Goal: Transaction & Acquisition: Purchase product/service

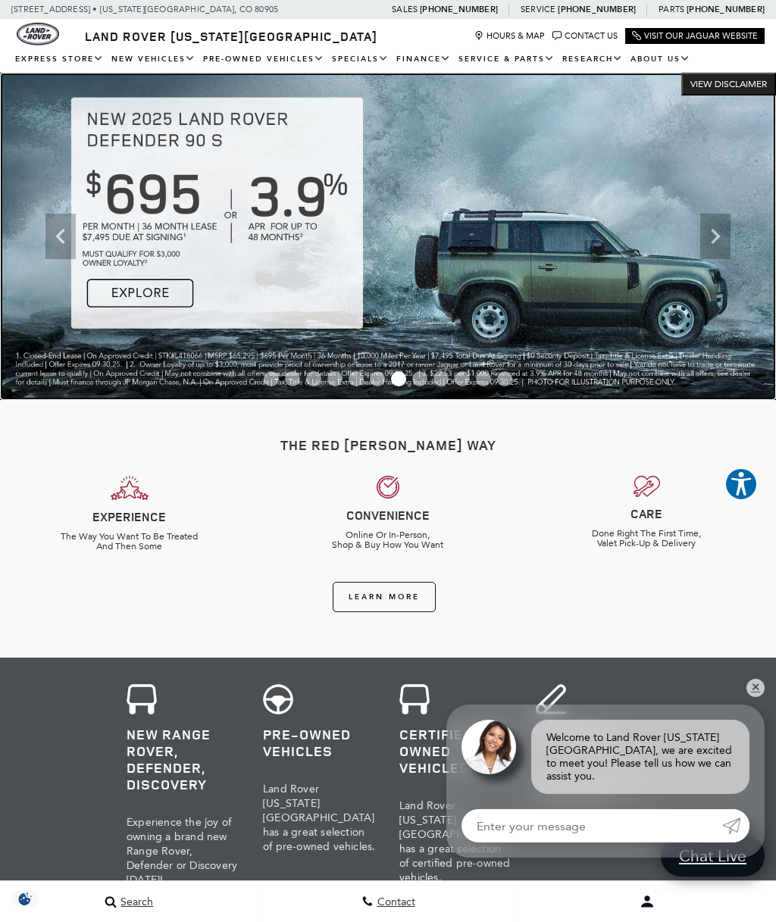
click at [158, 292] on img at bounding box center [388, 236] width 776 height 327
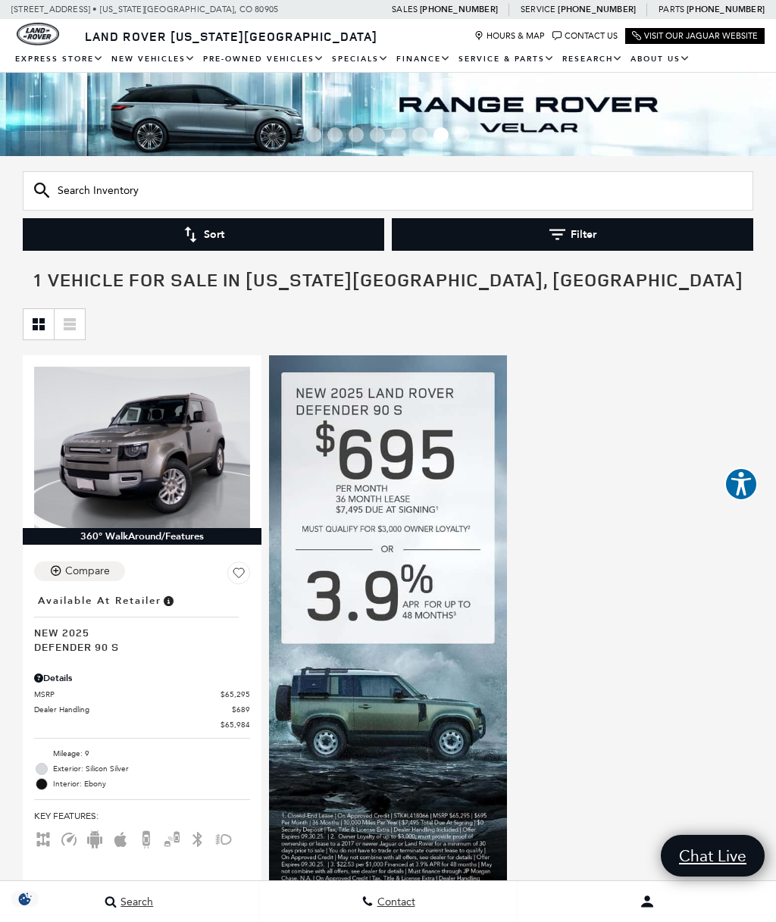
click at [520, 186] on input "Search Inventory" at bounding box center [388, 190] width 730 height 39
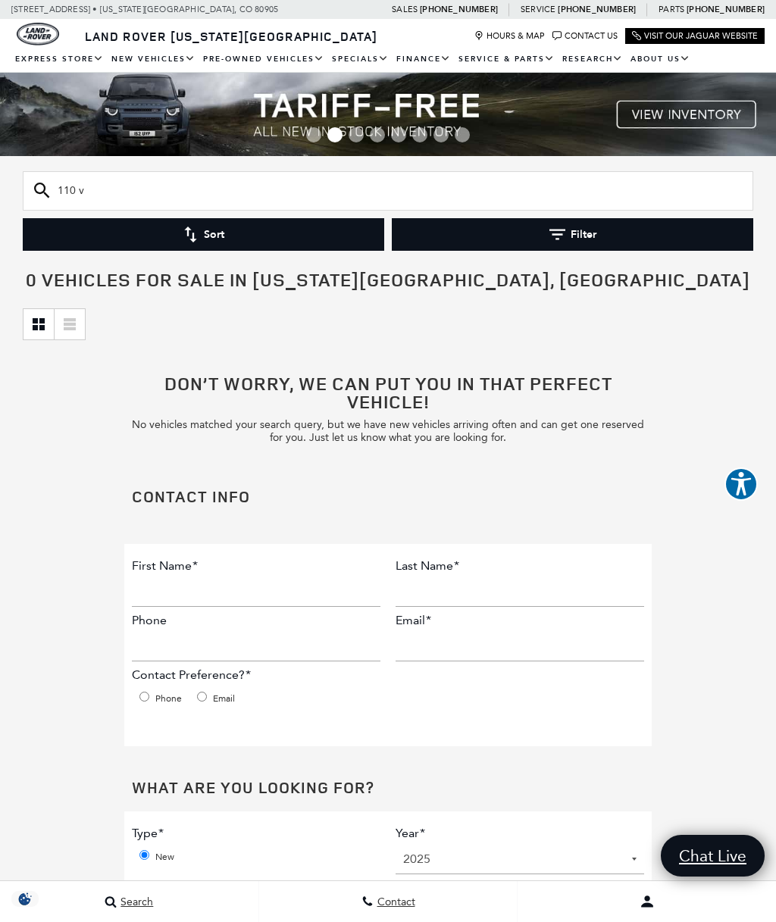
type input "110 v"
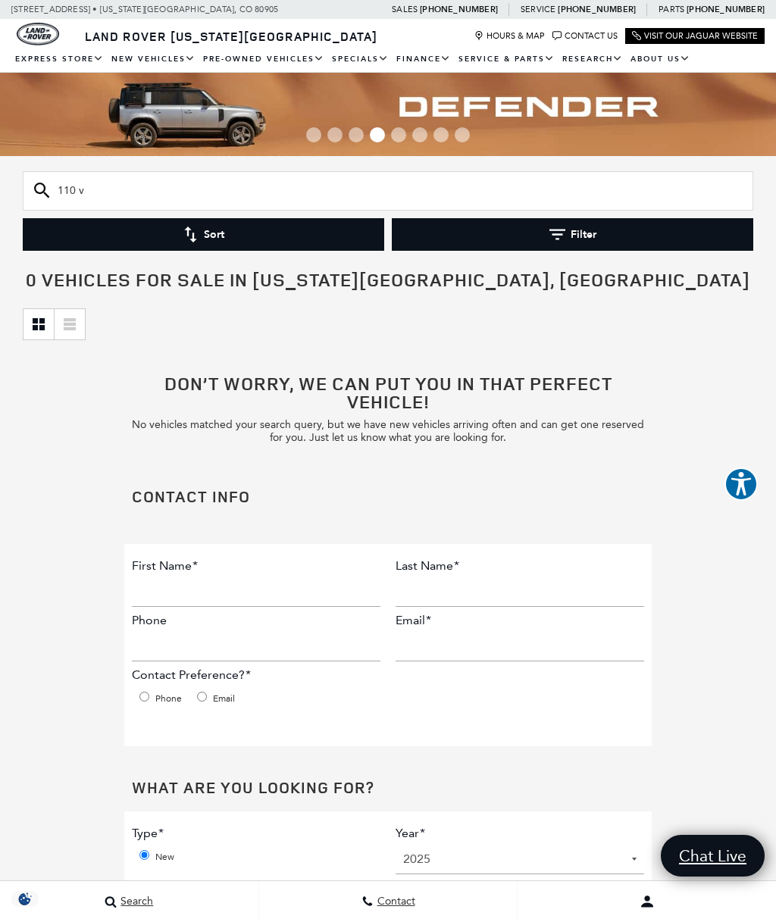
type input "110"
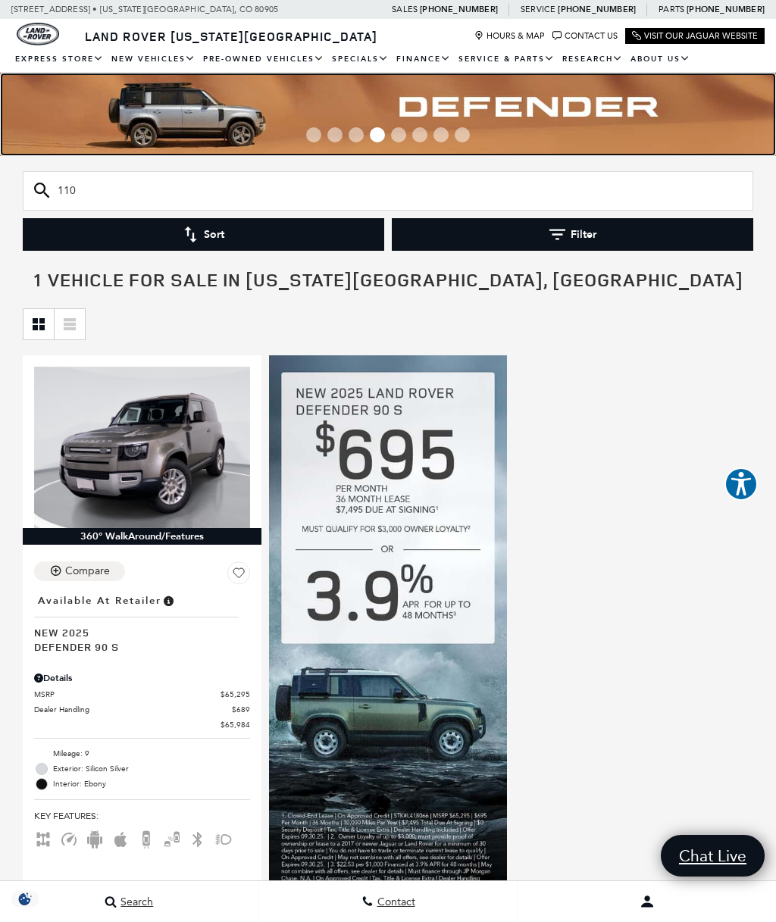
click at [208, 117] on img at bounding box center [388, 114] width 776 height 83
click at [188, 116] on img at bounding box center [388, 114] width 776 height 83
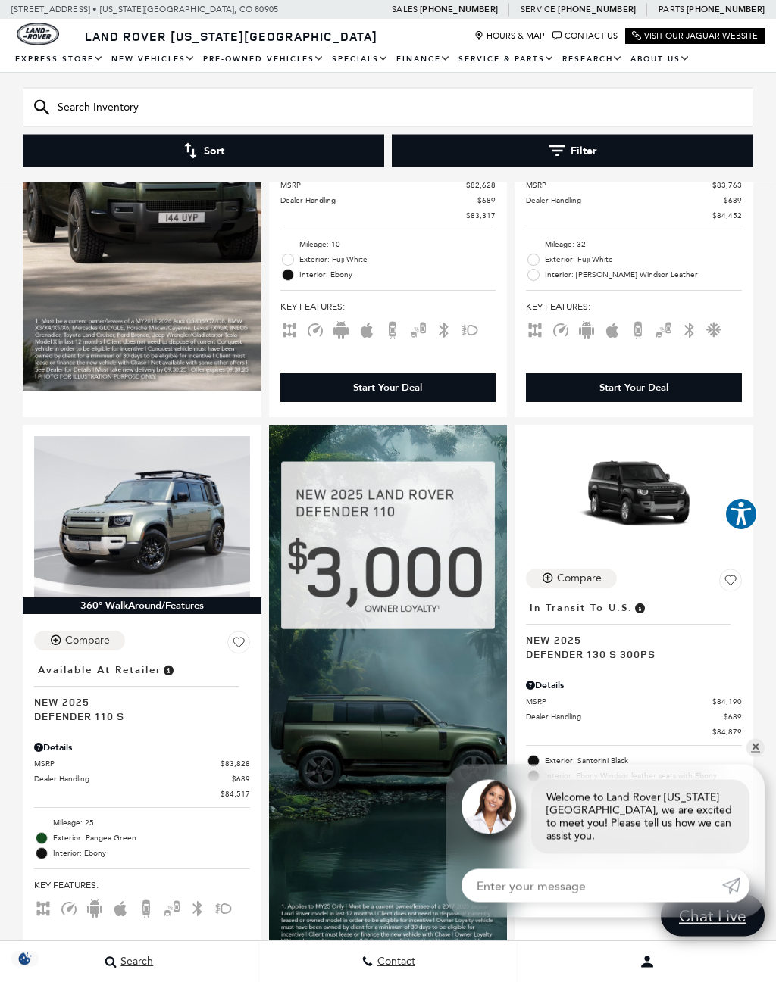
scroll to position [1175, 0]
click at [756, 751] on link "✕" at bounding box center [755, 748] width 18 height 18
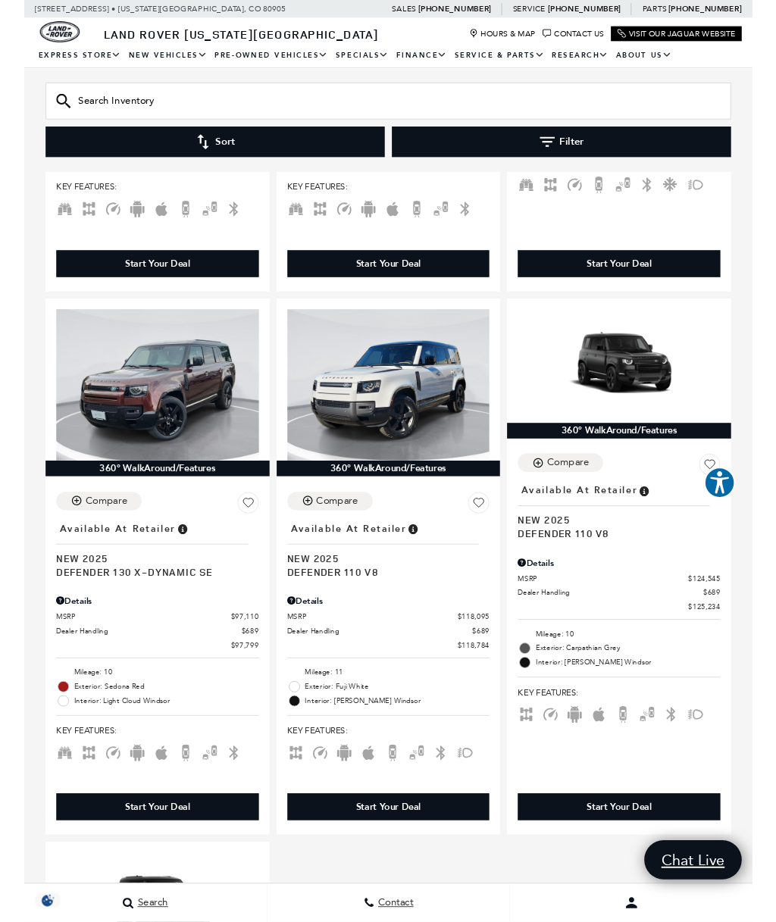
scroll to position [3142, 0]
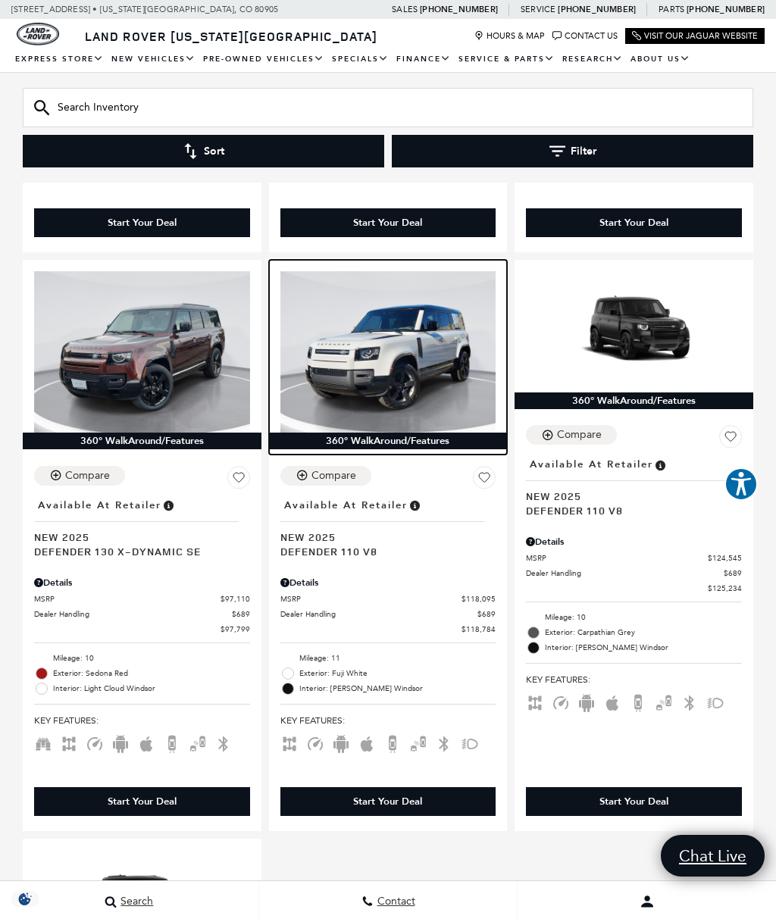
click at [389, 321] on img at bounding box center [388, 351] width 216 height 161
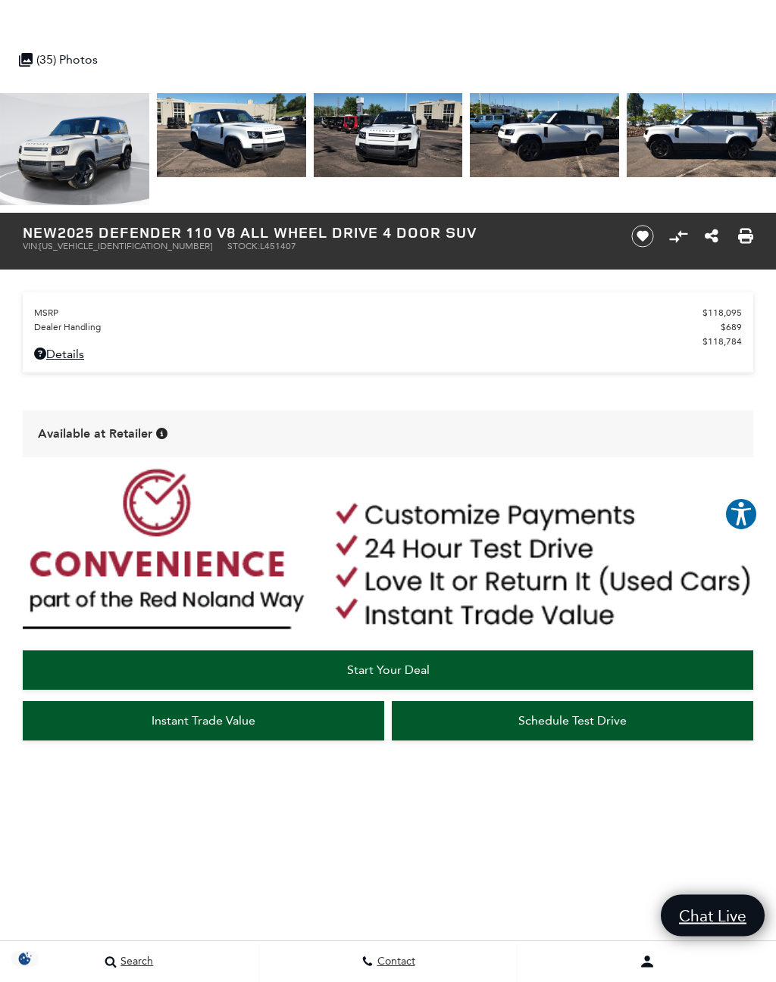
scroll to position [569, 0]
click at [386, 677] on span "Start Your Deal" at bounding box center [388, 670] width 83 height 14
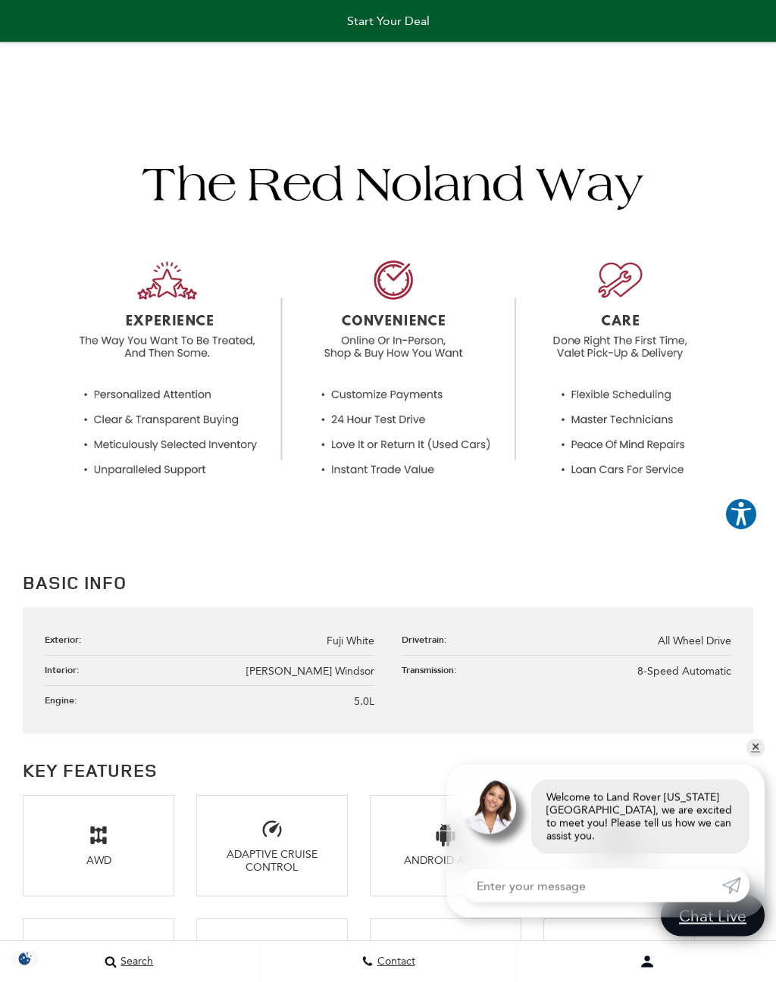
scroll to position [1481, 0]
click at [763, 734] on div "Basic Info Exterior: Fuji White Drivetrain: All Wheel Drive Interior: [GEOGRAPH…" at bounding box center [388, 651] width 776 height 165
click at [751, 754] on link "✕" at bounding box center [755, 748] width 18 height 18
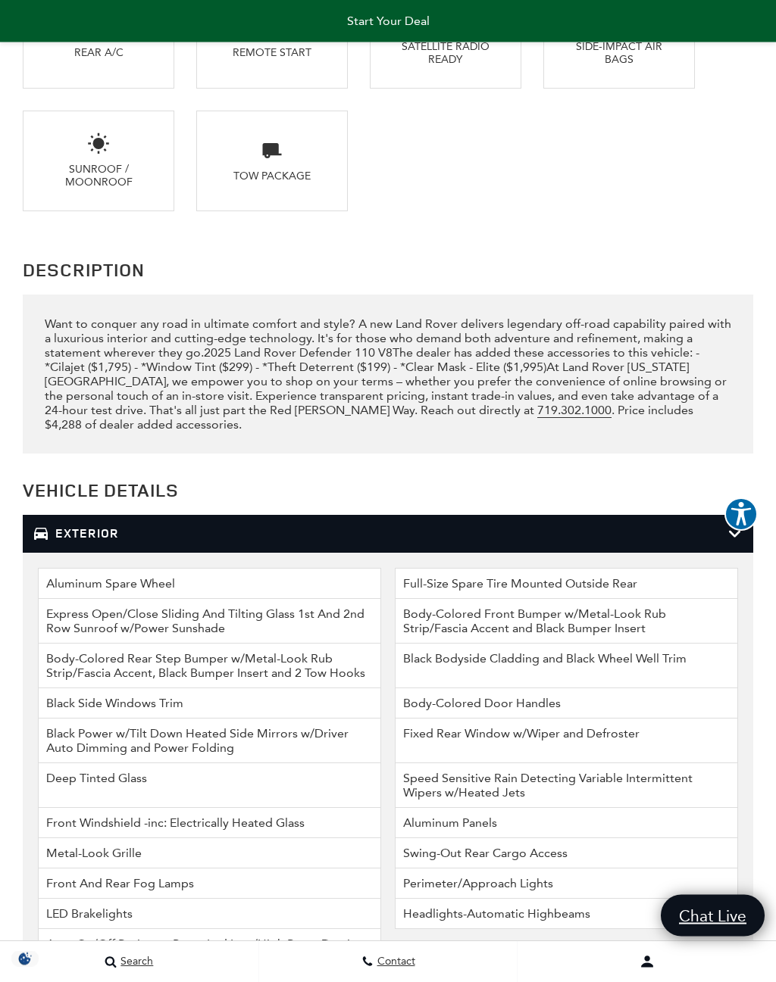
scroll to position [2783, 0]
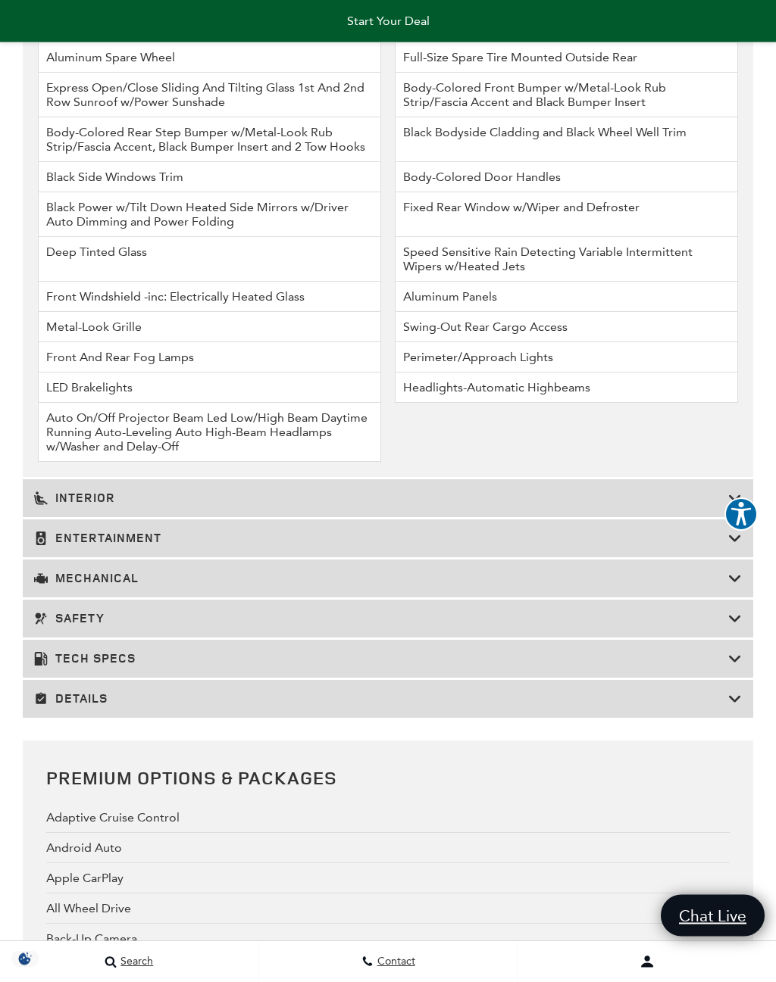
click at [388, 507] on h3 "Interior" at bounding box center [381, 499] width 694 height 15
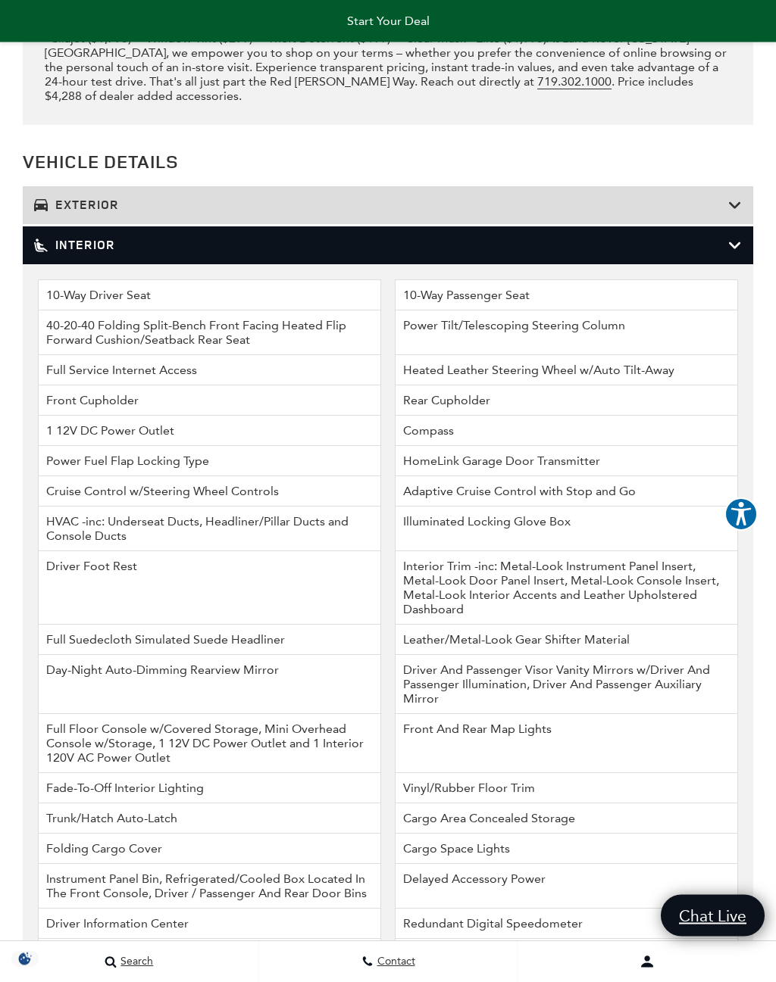
click at [732, 254] on icon at bounding box center [735, 246] width 14 height 15
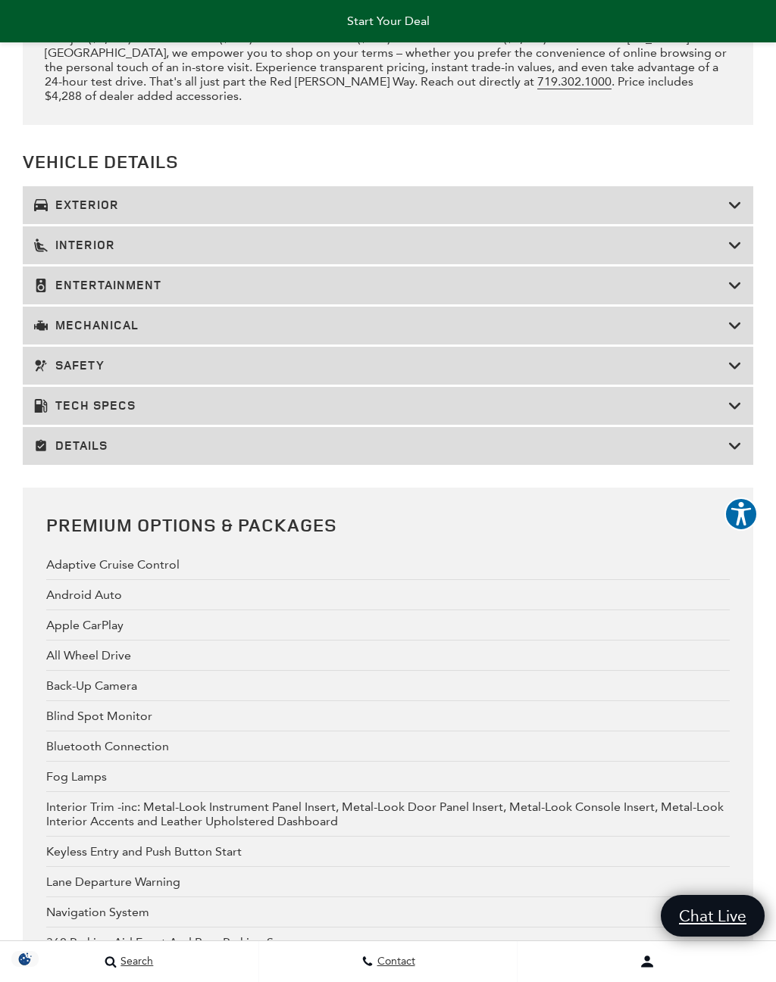
click at [625, 293] on h3 "Entertainment" at bounding box center [381, 285] width 694 height 15
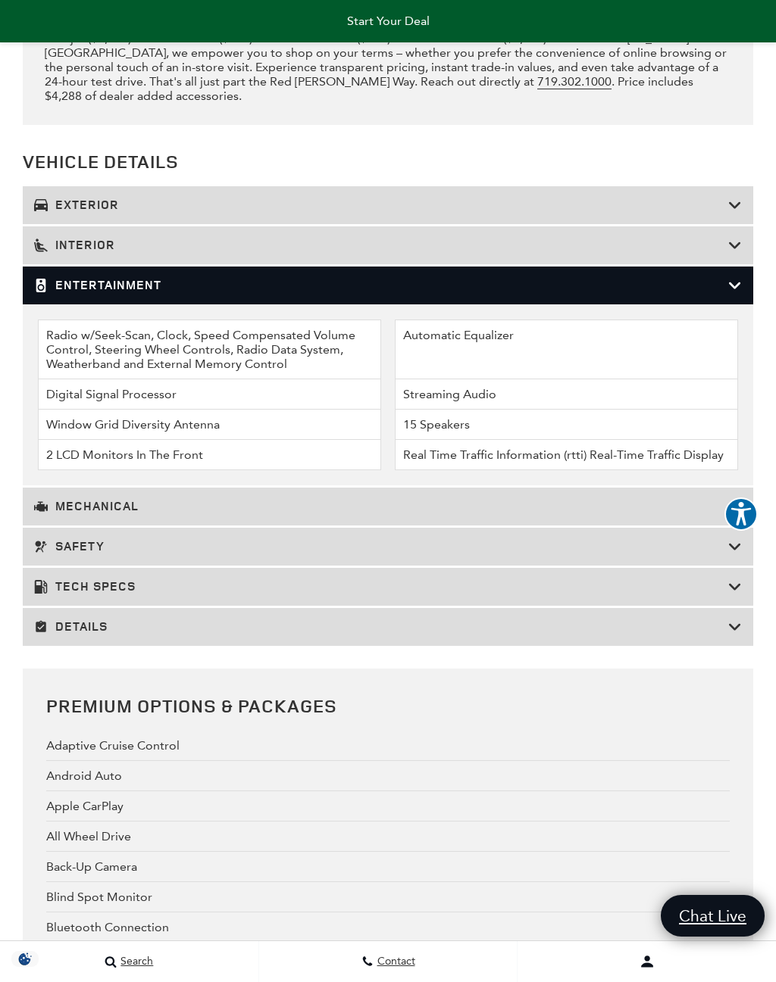
click at [735, 293] on icon at bounding box center [735, 285] width 14 height 15
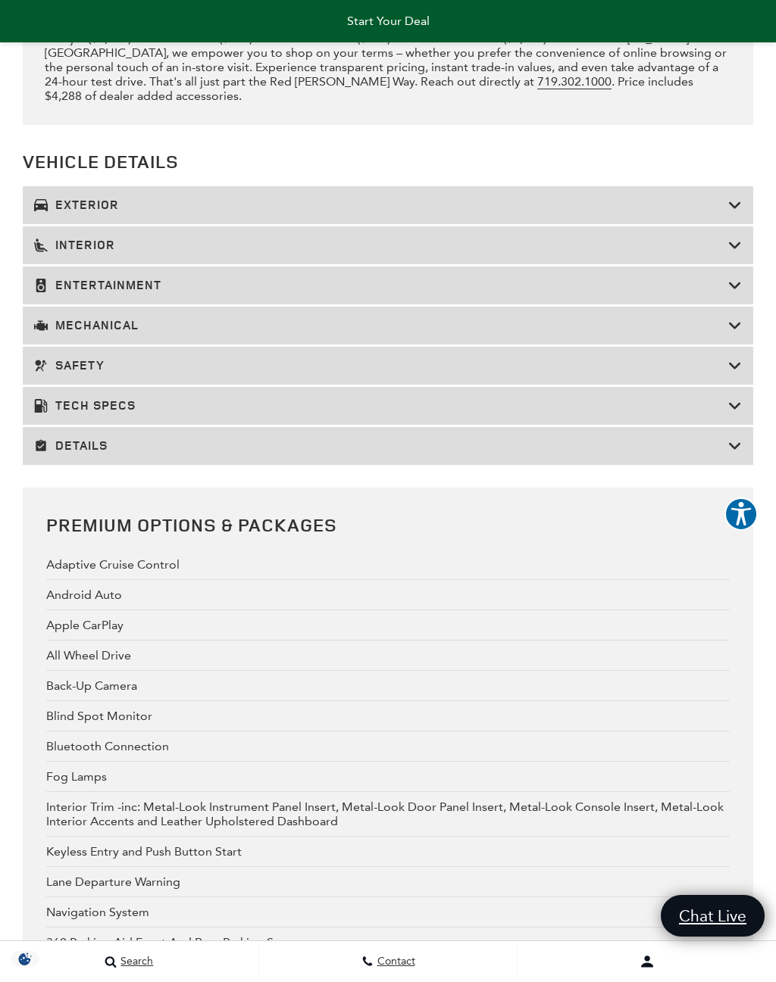
click at [272, 333] on h3 "Mechanical" at bounding box center [381, 325] width 694 height 15
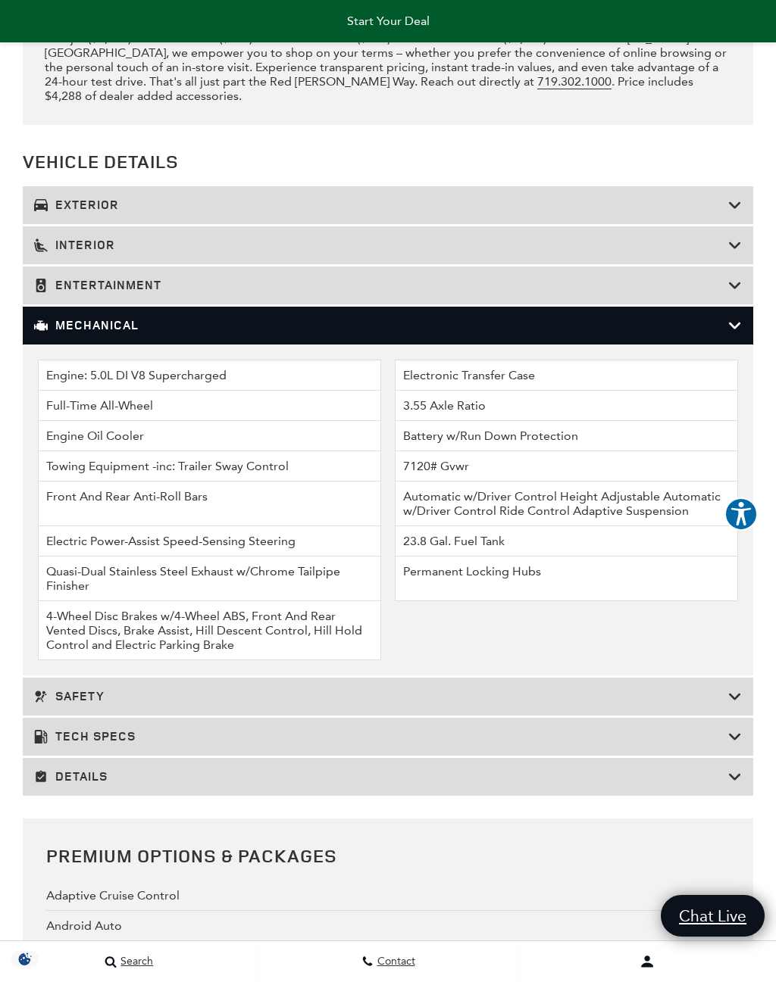
click at [735, 333] on icon at bounding box center [735, 325] width 14 height 15
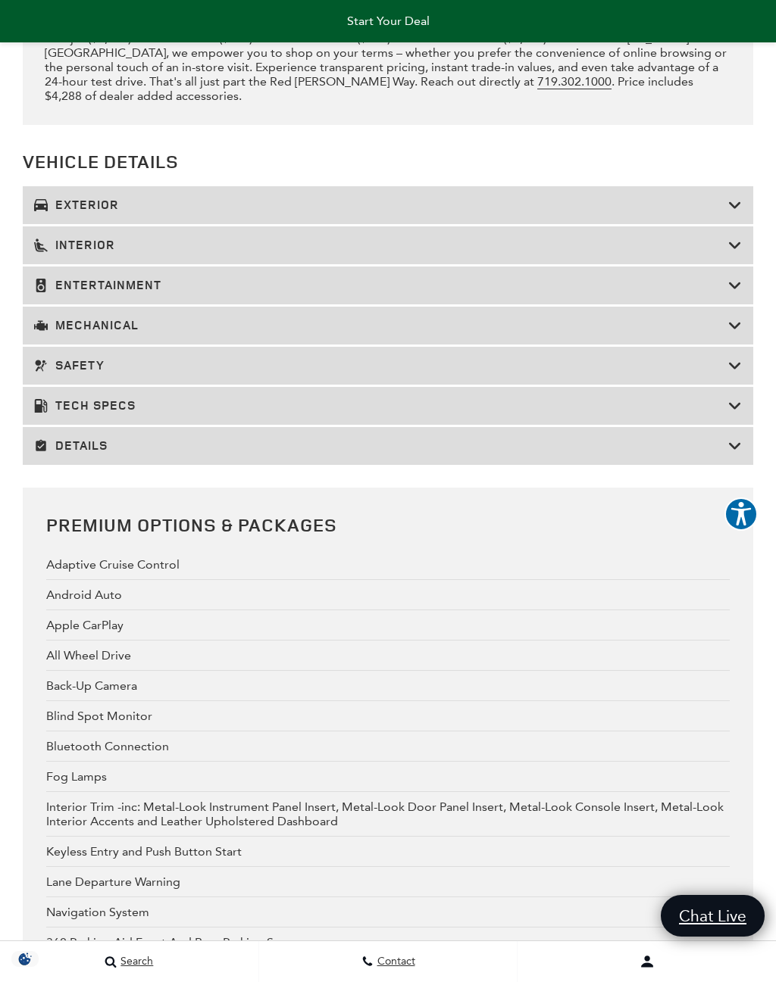
click at [625, 425] on div "Tech Specs" at bounding box center [388, 406] width 730 height 38
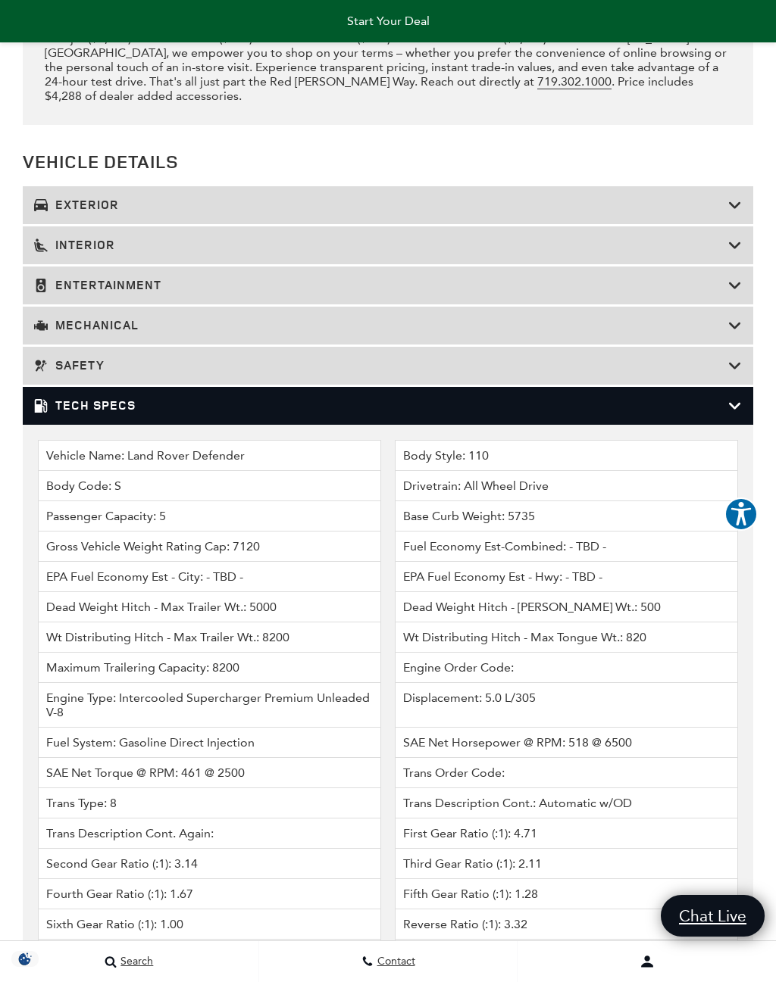
click at [737, 425] on div "Tech Specs" at bounding box center [388, 406] width 730 height 38
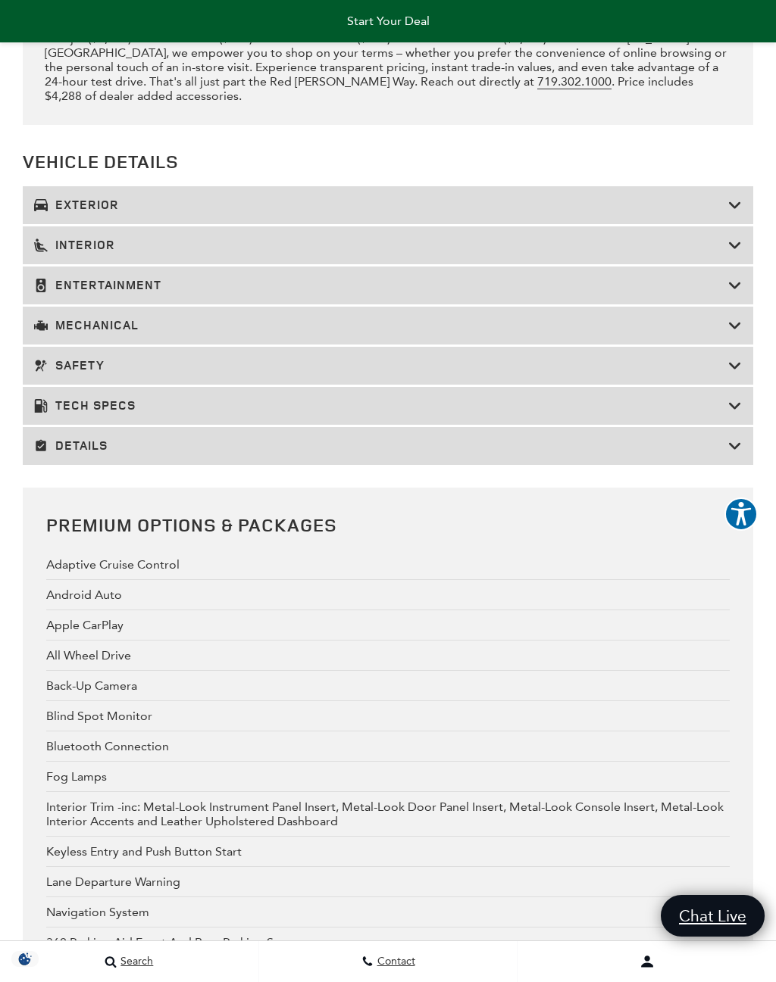
click at [609, 454] on h3 "Details" at bounding box center [381, 446] width 694 height 15
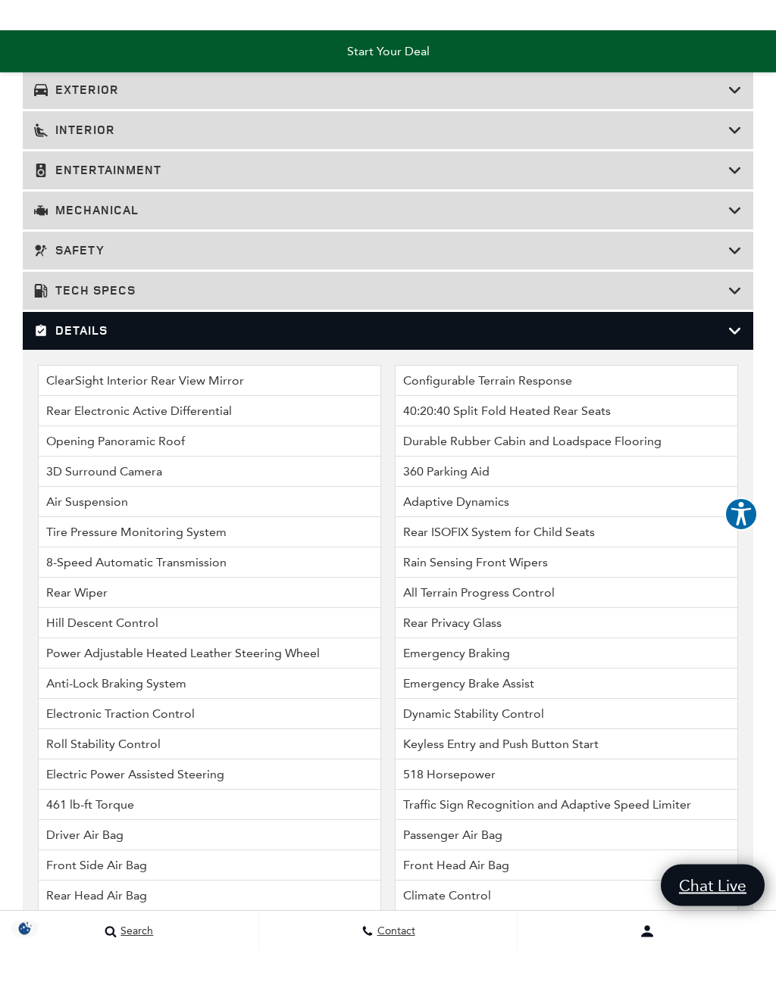
scroll to position [3196, 0]
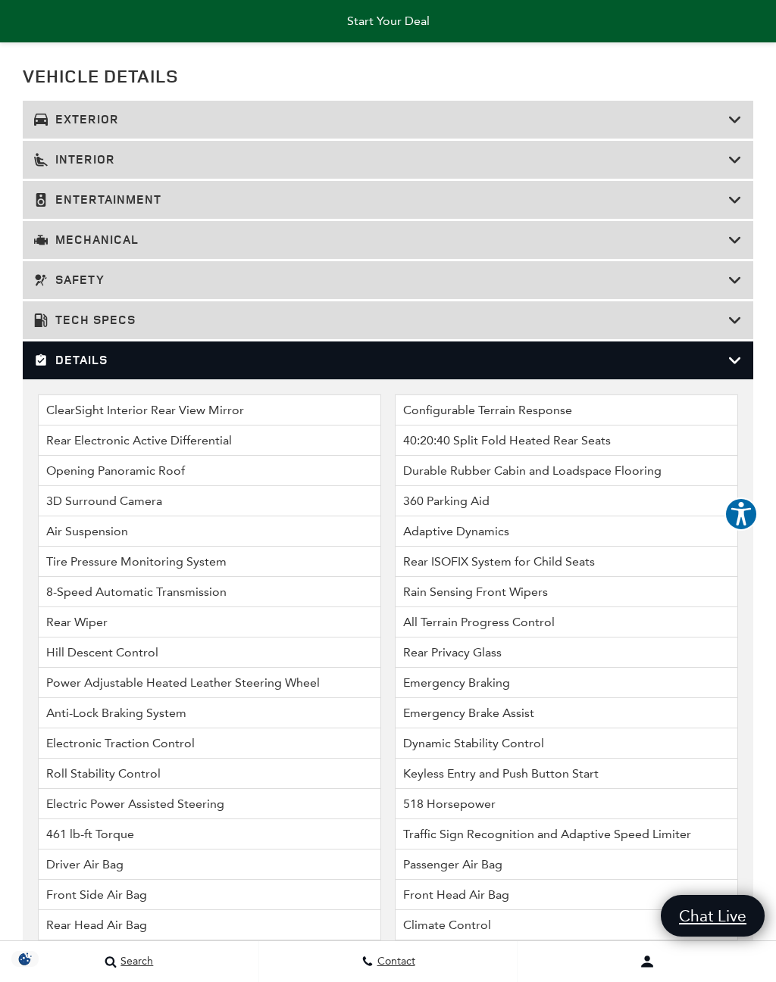
click at [738, 368] on icon at bounding box center [735, 360] width 14 height 15
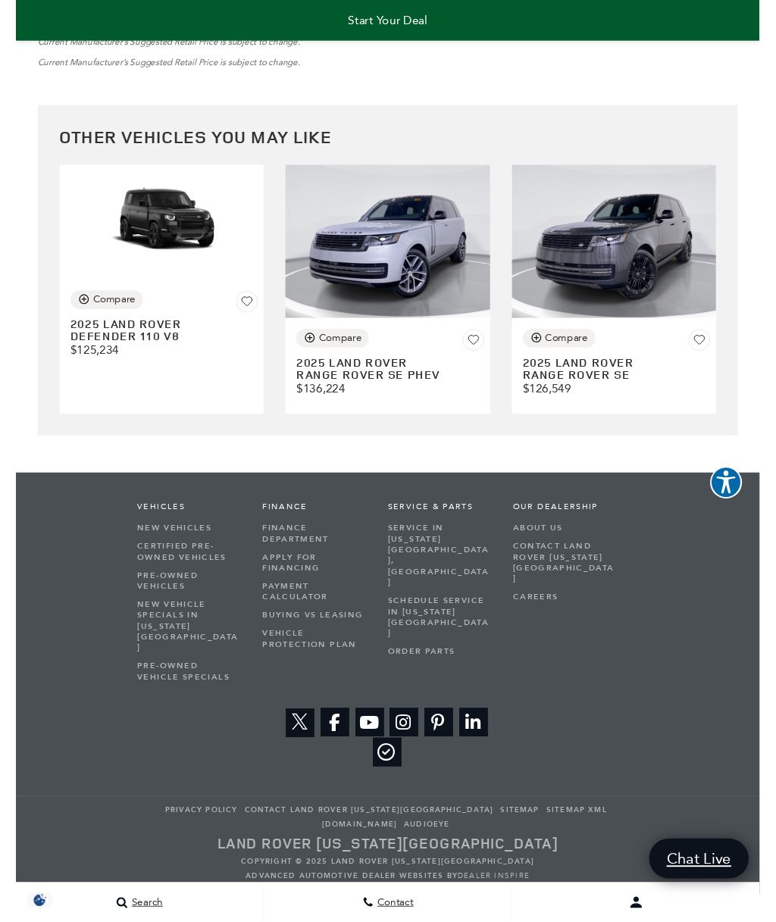
scroll to position [4813, 0]
